Goal: Task Accomplishment & Management: Manage account settings

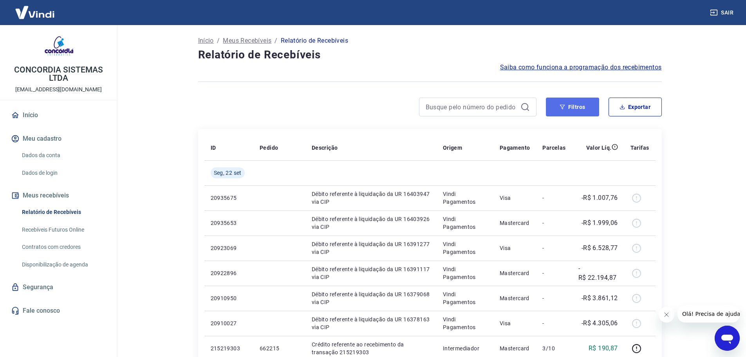
click at [571, 107] on button "Filtros" at bounding box center [572, 107] width 53 height 19
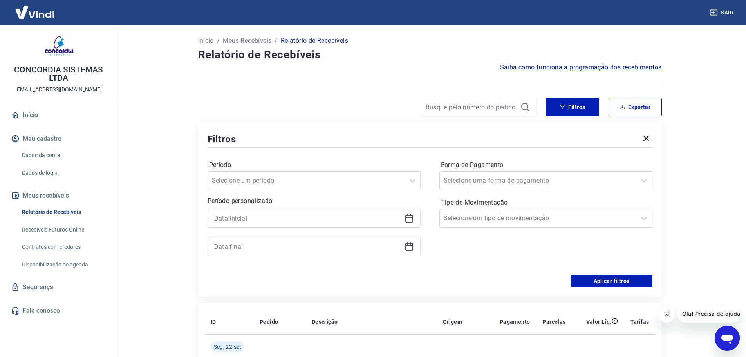
click at [409, 215] on icon at bounding box center [409, 219] width 8 height 8
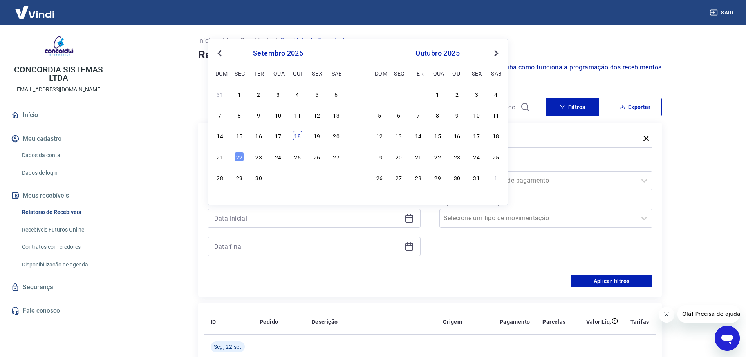
click at [300, 137] on div "18" at bounding box center [297, 135] width 9 height 9
type input "[DATE]"
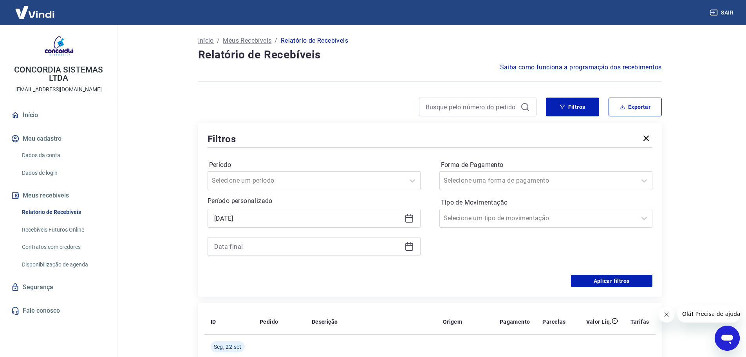
click at [412, 248] on icon at bounding box center [409, 246] width 9 height 9
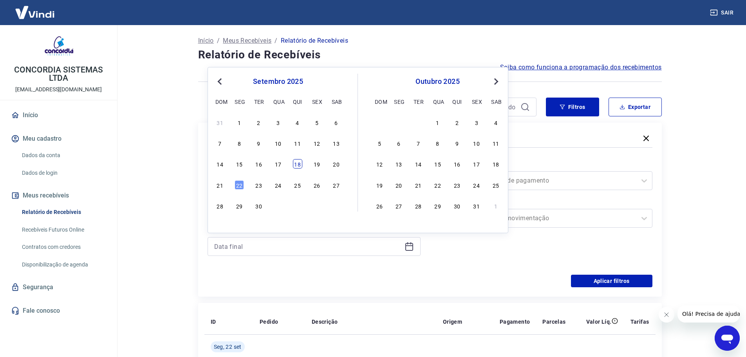
click at [297, 161] on div "18" at bounding box center [297, 163] width 9 height 9
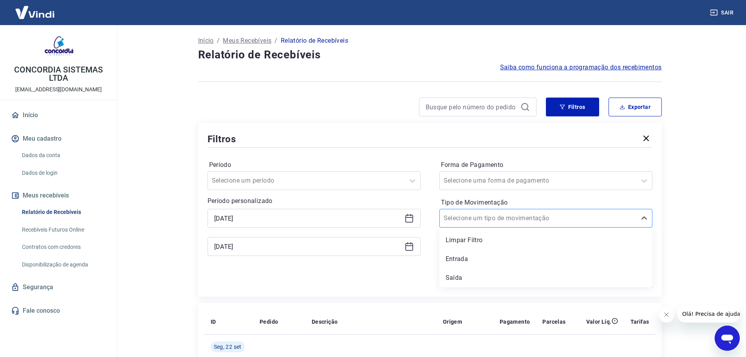
type input "[DATE]"
click at [531, 221] on div at bounding box center [538, 218] width 189 height 11
click at [510, 252] on div "Entrada" at bounding box center [545, 259] width 213 height 16
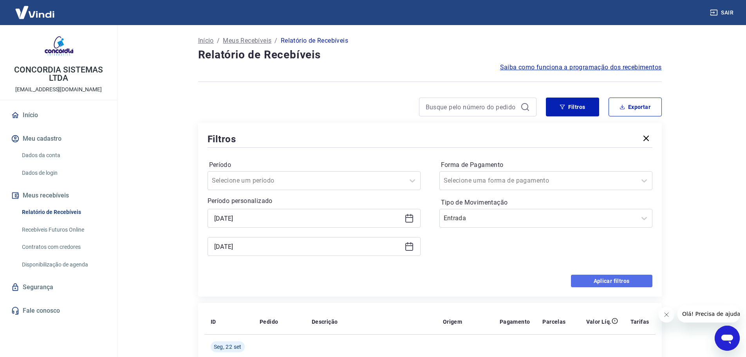
click at [588, 282] on button "Aplicar filtros" at bounding box center [611, 281] width 81 height 13
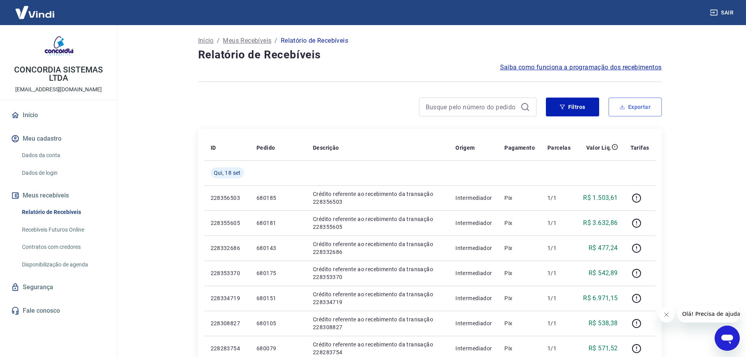
click at [636, 104] on button "Exportar" at bounding box center [635, 107] width 53 height 19
type input "[DATE]"
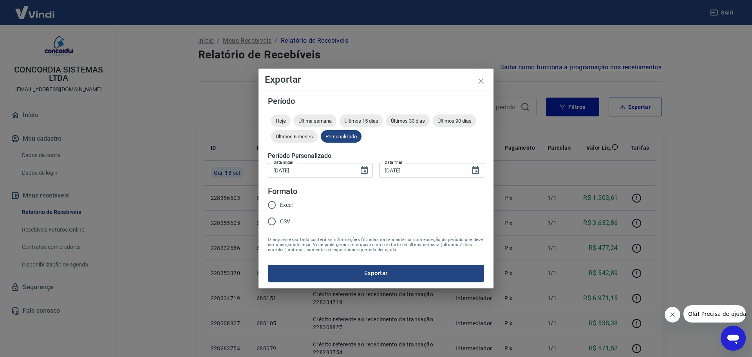
click at [289, 207] on span "Excel" at bounding box center [286, 205] width 13 height 8
click at [280, 207] on input "Excel" at bounding box center [272, 205] width 16 height 16
radio input "true"
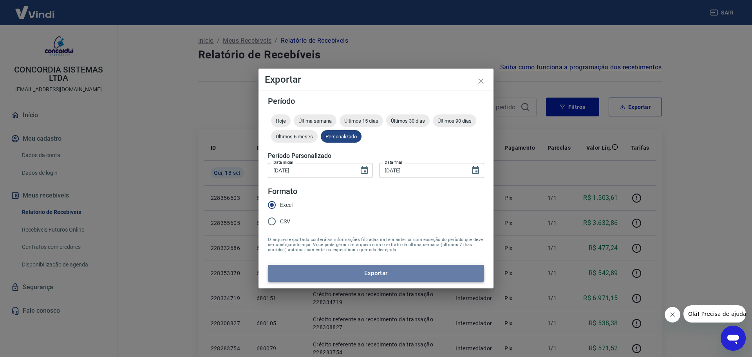
click at [338, 279] on button "Exportar" at bounding box center [376, 273] width 216 height 16
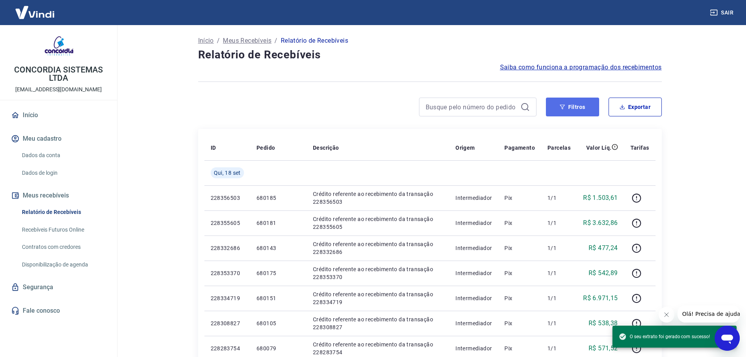
click at [569, 107] on button "Filtros" at bounding box center [572, 107] width 53 height 19
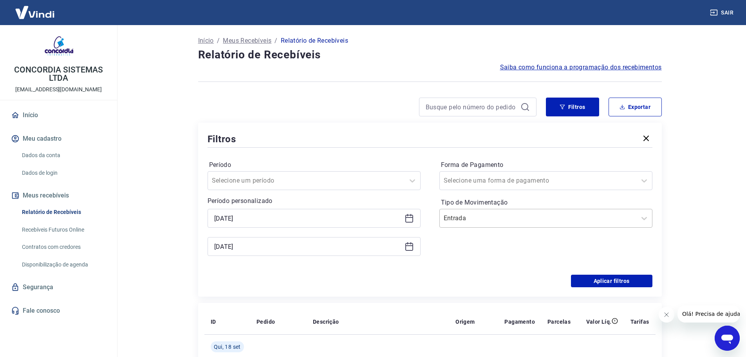
click at [452, 223] on div at bounding box center [538, 218] width 189 height 11
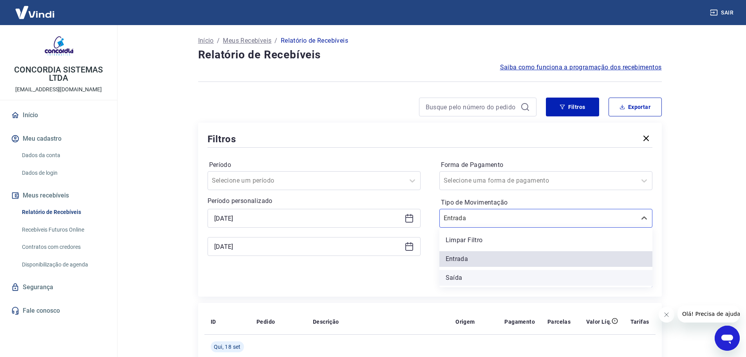
click at [467, 278] on div "Saída" at bounding box center [545, 278] width 213 height 16
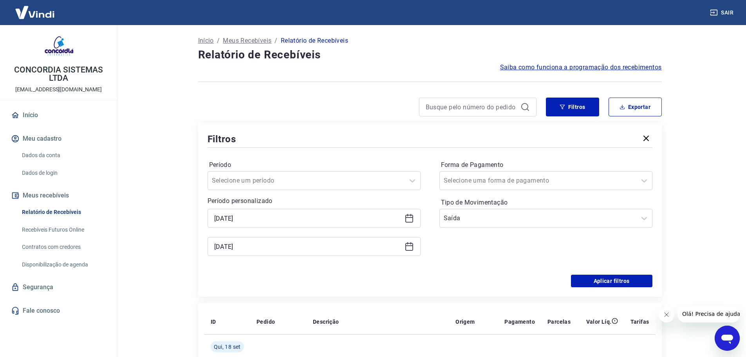
click at [510, 283] on div "Aplicar filtros" at bounding box center [430, 281] width 445 height 13
click at [591, 278] on button "Aplicar filtros" at bounding box center [611, 281] width 81 height 13
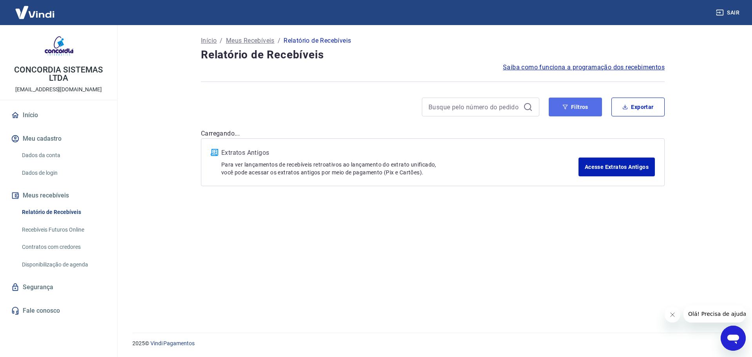
click at [572, 105] on button "Filtros" at bounding box center [575, 107] width 53 height 19
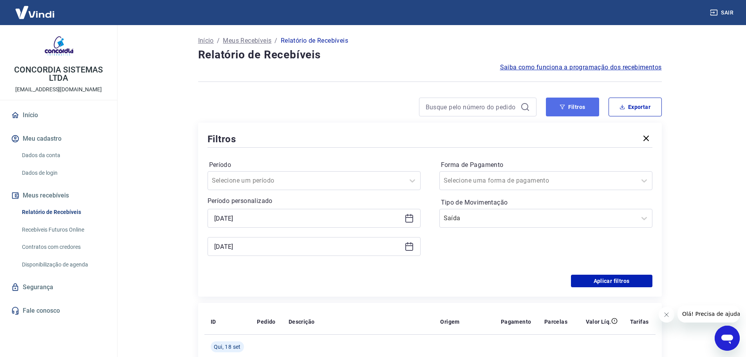
click at [567, 109] on button "Filtros" at bounding box center [572, 107] width 53 height 19
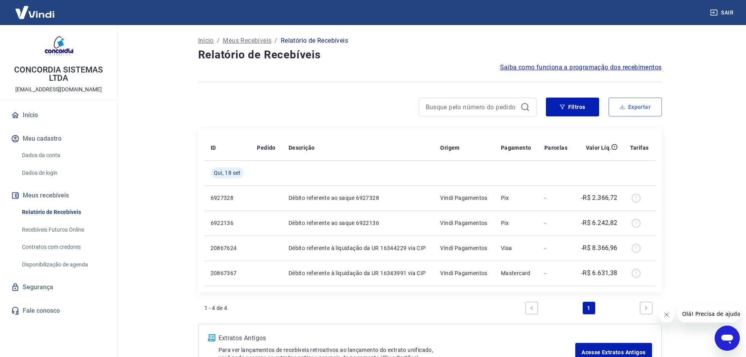
click at [629, 107] on button "Exportar" at bounding box center [635, 107] width 53 height 19
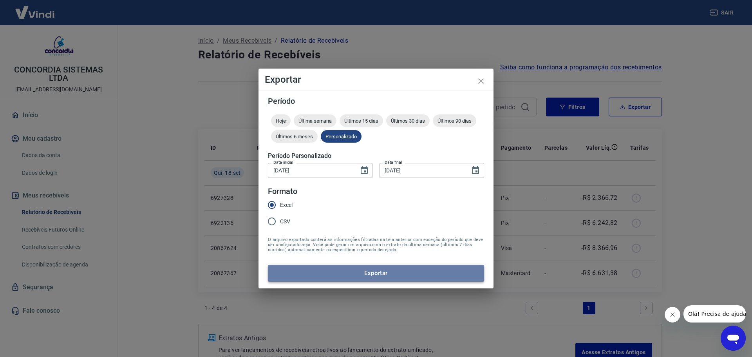
click at [367, 270] on button "Exportar" at bounding box center [376, 273] width 216 height 16
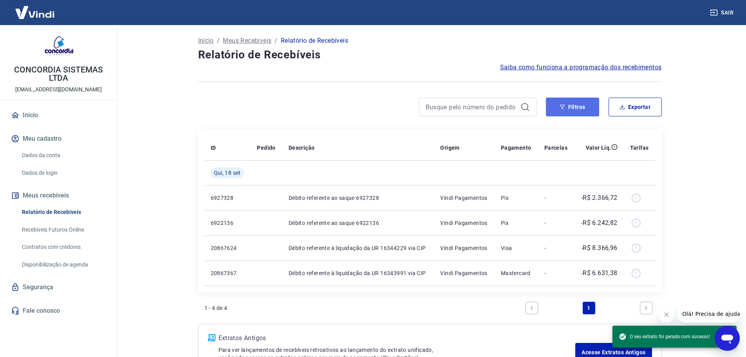
click at [575, 113] on button "Filtros" at bounding box center [572, 107] width 53 height 19
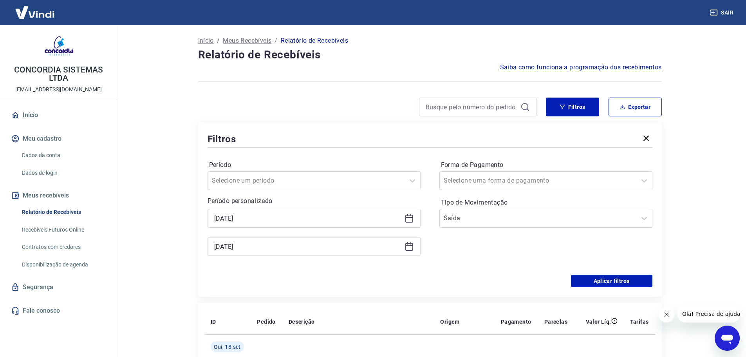
click at [413, 220] on icon at bounding box center [409, 219] width 8 height 8
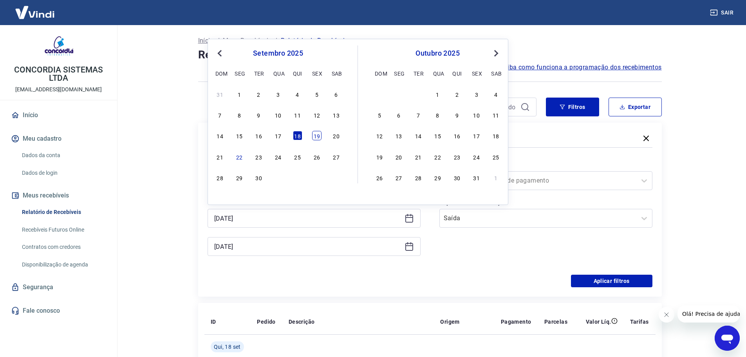
click at [320, 132] on div "19" at bounding box center [316, 135] width 9 height 9
type input "[DATE]"
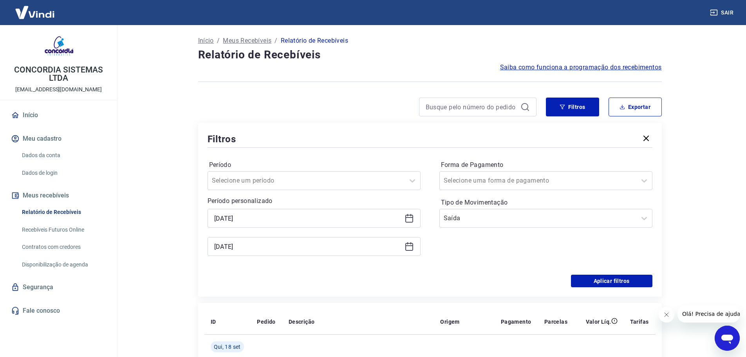
click at [413, 250] on icon at bounding box center [409, 247] width 8 height 8
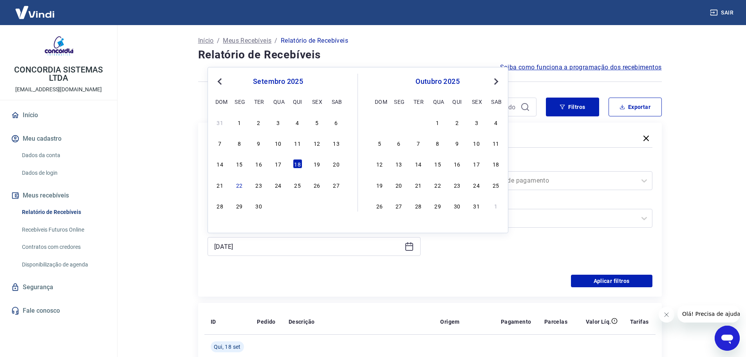
click at [317, 169] on div "14 15 16 17 18 19 20" at bounding box center [278, 163] width 128 height 11
click at [318, 165] on div "19" at bounding box center [316, 163] width 9 height 9
type input "[DATE]"
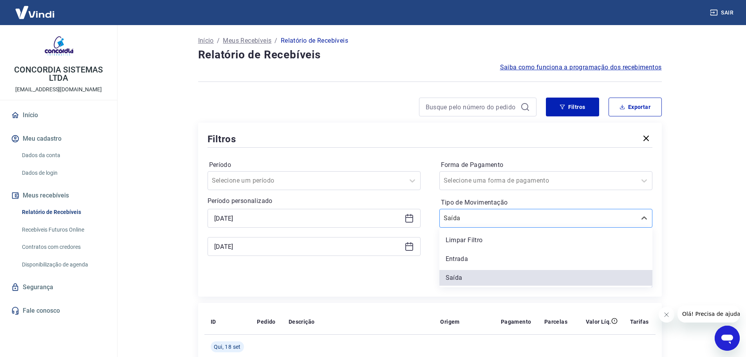
click at [467, 218] on input "Tipo de Movimentação" at bounding box center [483, 217] width 79 height 9
click at [463, 262] on div "Entrada" at bounding box center [545, 259] width 213 height 16
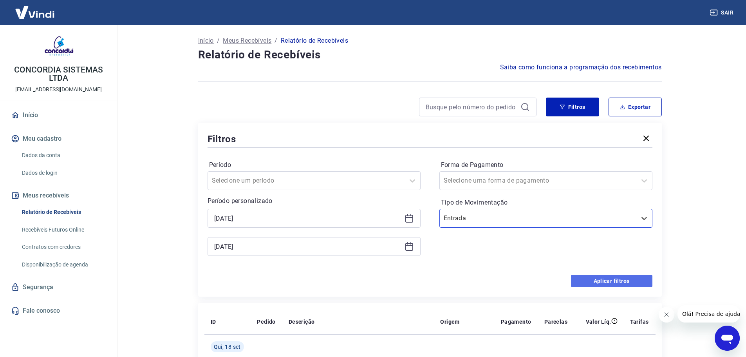
click at [622, 286] on button "Aplicar filtros" at bounding box center [611, 281] width 81 height 13
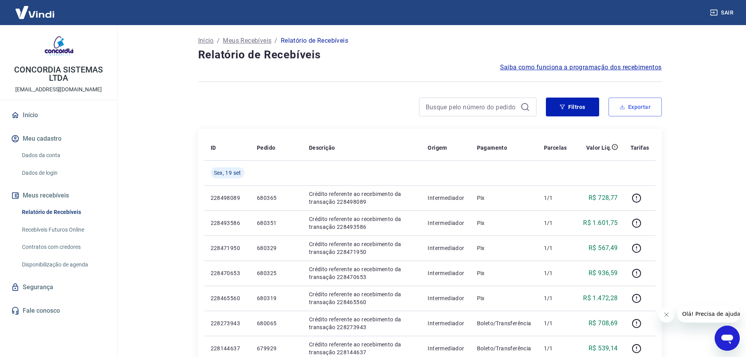
click at [642, 110] on button "Exportar" at bounding box center [635, 107] width 53 height 19
type input "[DATE]"
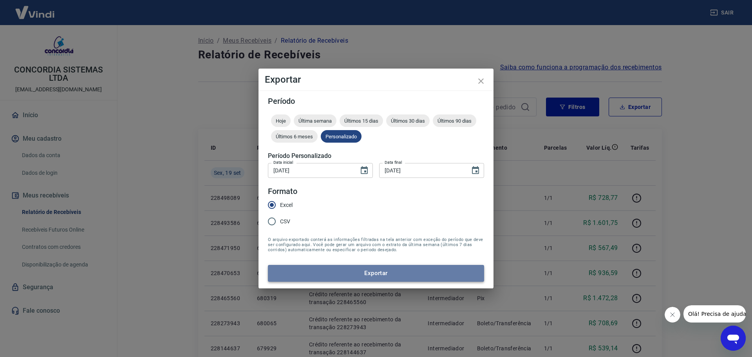
click at [398, 266] on button "Exportar" at bounding box center [376, 273] width 216 height 16
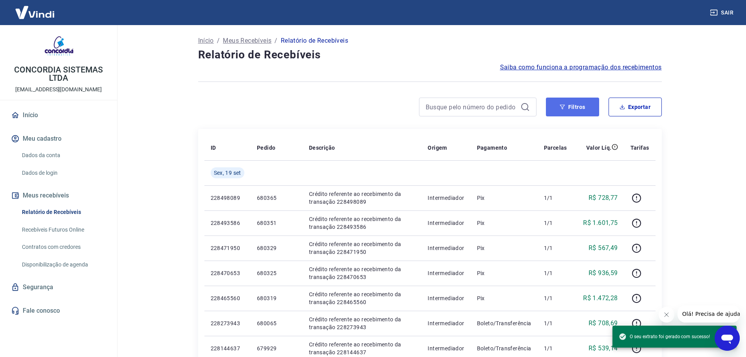
click at [577, 108] on button "Filtros" at bounding box center [572, 107] width 53 height 19
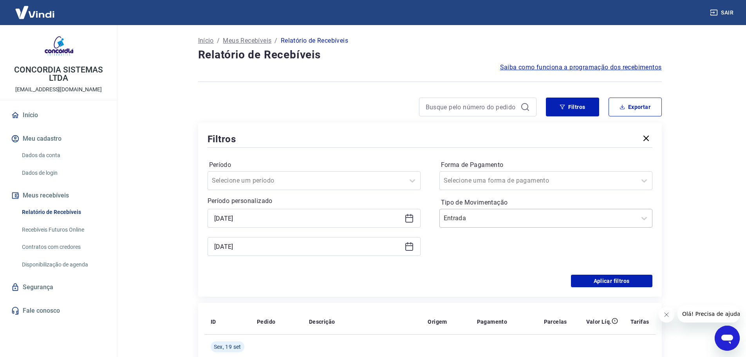
click at [544, 216] on div at bounding box center [538, 218] width 189 height 11
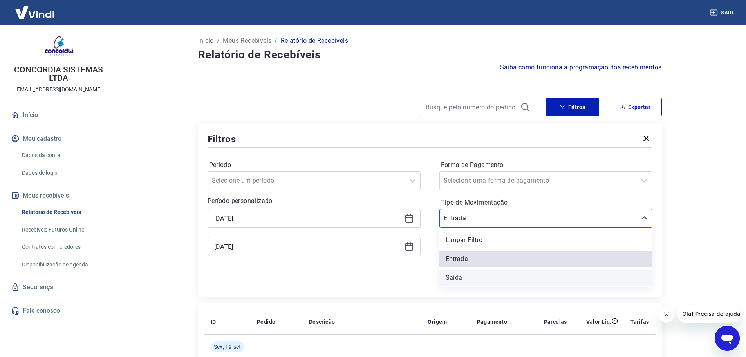
drag, startPoint x: 504, startPoint y: 269, endPoint x: 497, endPoint y: 277, distance: 10.5
click at [497, 277] on div "Limpar Filtro Entrada [PERSON_NAME]" at bounding box center [545, 258] width 213 height 60
click at [497, 277] on div "Saída" at bounding box center [545, 278] width 213 height 16
click at [492, 278] on div "Aplicar filtros" at bounding box center [430, 281] width 445 height 13
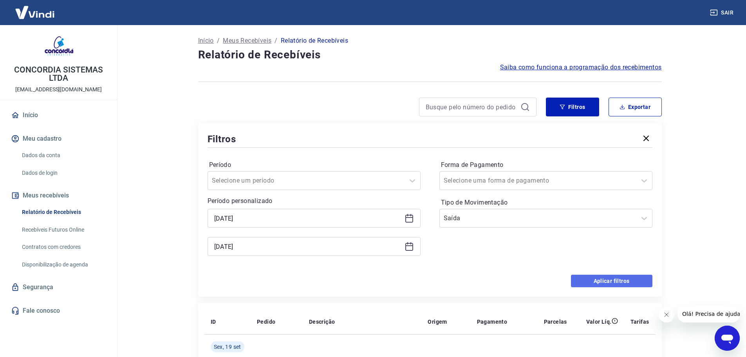
click at [596, 282] on button "Aplicar filtros" at bounding box center [611, 281] width 81 height 13
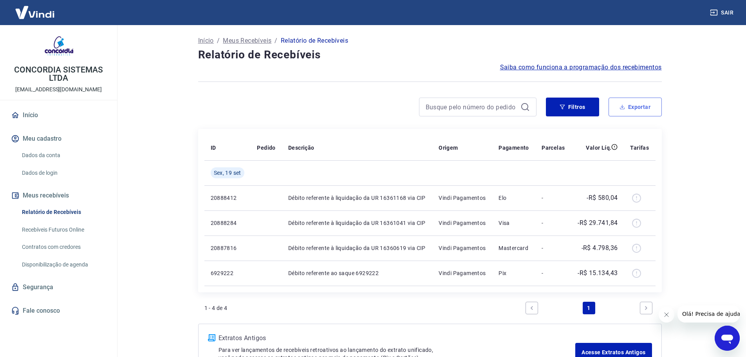
click at [631, 110] on button "Exportar" at bounding box center [635, 107] width 53 height 19
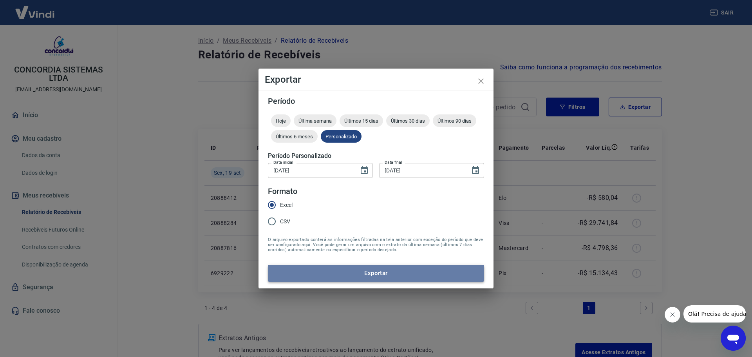
click at [406, 267] on button "Exportar" at bounding box center [376, 273] width 216 height 16
